Goal: Transaction & Acquisition: Purchase product/service

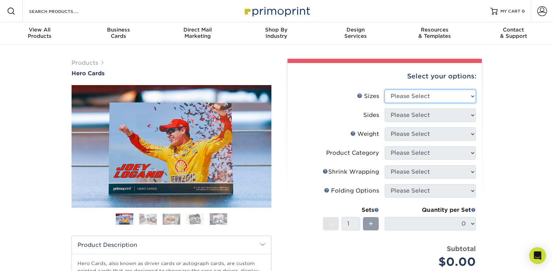
click at [474, 95] on select "Please Select 1.5" x 7" 4" x 6" 5" x 7" 6" x 8" 6" x 8.5" 6" x 9" 7" x 8.5" 7.5…" at bounding box center [430, 96] width 91 height 13
select select "4.00x6.00"
click at [385, 90] on select "Please Select 1.5" x 7" 4" x 6" 5" x 7" 6" x 8" 6" x 8.5" 6" x 9" 7" x 8.5" 7.5…" at bounding box center [430, 96] width 91 height 13
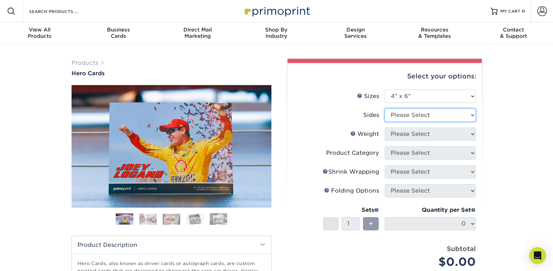
click at [469, 114] on select "Please Select Print Both Sides Print Front Only" at bounding box center [430, 115] width 91 height 13
click at [385, 109] on select "Please Select Print Both Sides Print Front Only" at bounding box center [430, 115] width 91 height 13
click at [472, 112] on select "Please Select Print Both Sides Print Front Only" at bounding box center [430, 115] width 91 height 13
select select "32d3c223-f82c-492b-b915-ba065a00862f"
click at [385, 109] on select "Please Select Print Both Sides Print Front Only" at bounding box center [430, 115] width 91 height 13
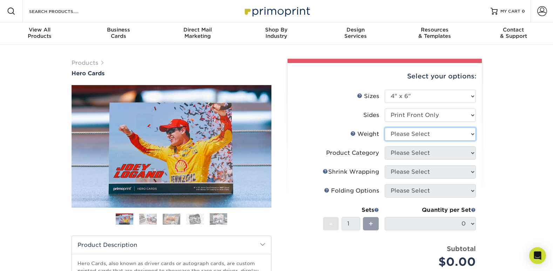
click at [472, 131] on select "Please Select 14PT 100LB 16PT" at bounding box center [430, 134] width 91 height 13
select select "16PT"
click at [385, 128] on select "Please Select 14PT 100LB 16PT" at bounding box center [430, 134] width 91 height 13
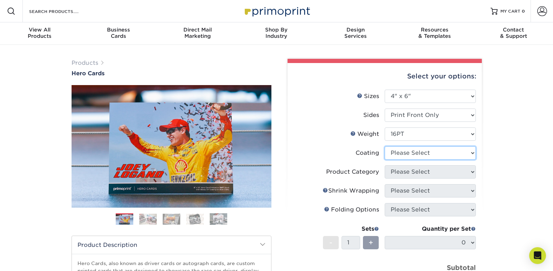
click at [472, 153] on select at bounding box center [430, 153] width 91 height 13
select select "121bb7b5-3b4d-429f-bd8d-bbf80e953313"
click at [385, 147] on select at bounding box center [430, 153] width 91 height 13
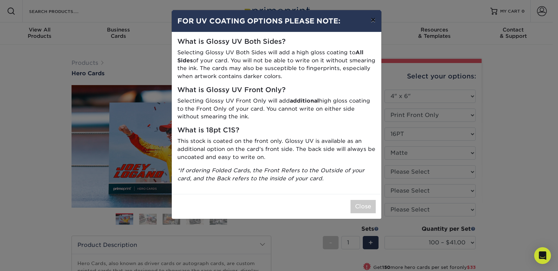
click at [373, 21] on button "×" at bounding box center [373, 20] width 16 height 20
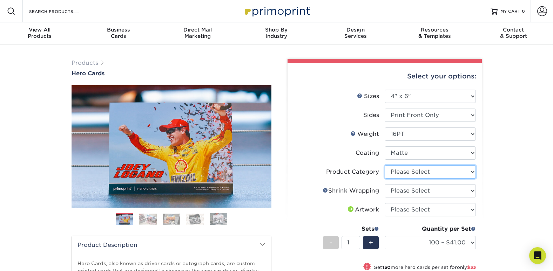
click at [473, 171] on select "Please Select Postcards" at bounding box center [430, 171] width 91 height 13
click at [492, 177] on div "Products Hero Cards Previous Next ," at bounding box center [276, 232] width 553 height 374
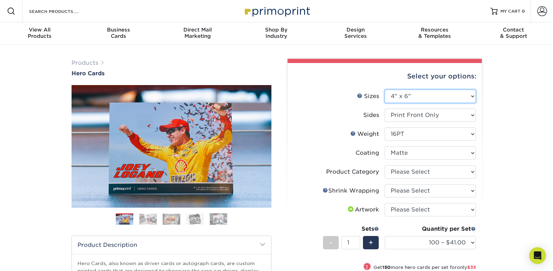
click at [472, 95] on select "Please Select 1.5" x 7" 4" x 6" 5" x 7" 6" x 8" 6" x 8.5" 6" x 9" 7" x 8.5" 7.5…" at bounding box center [430, 96] width 91 height 13
click at [385, 90] on select "Please Select 1.5" x 7" 4" x 6" 5" x 7" 6" x 8" 6" x 8.5" 6" x 9" 7" x 8.5" 7.5…" at bounding box center [430, 96] width 91 height 13
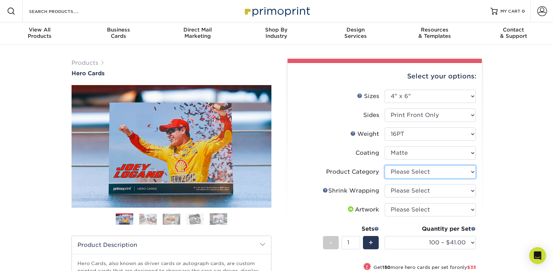
click at [474, 170] on select "Please Select Postcards" at bounding box center [430, 171] width 91 height 13
click at [489, 201] on div "Products Hero Cards Previous Next ," at bounding box center [276, 232] width 553 height 374
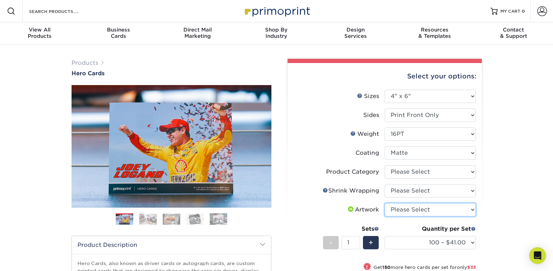
click at [471, 211] on select "Please Select I will upload files I need a design - $150" at bounding box center [430, 209] width 91 height 13
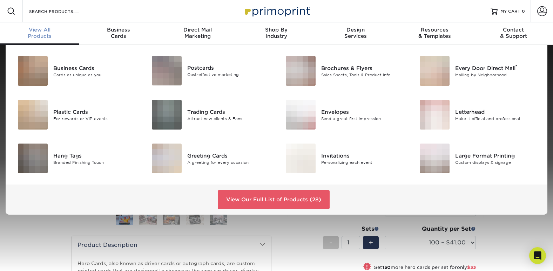
click at [38, 30] on span "View All" at bounding box center [39, 30] width 79 height 6
